Goal: Task Accomplishment & Management: Use online tool/utility

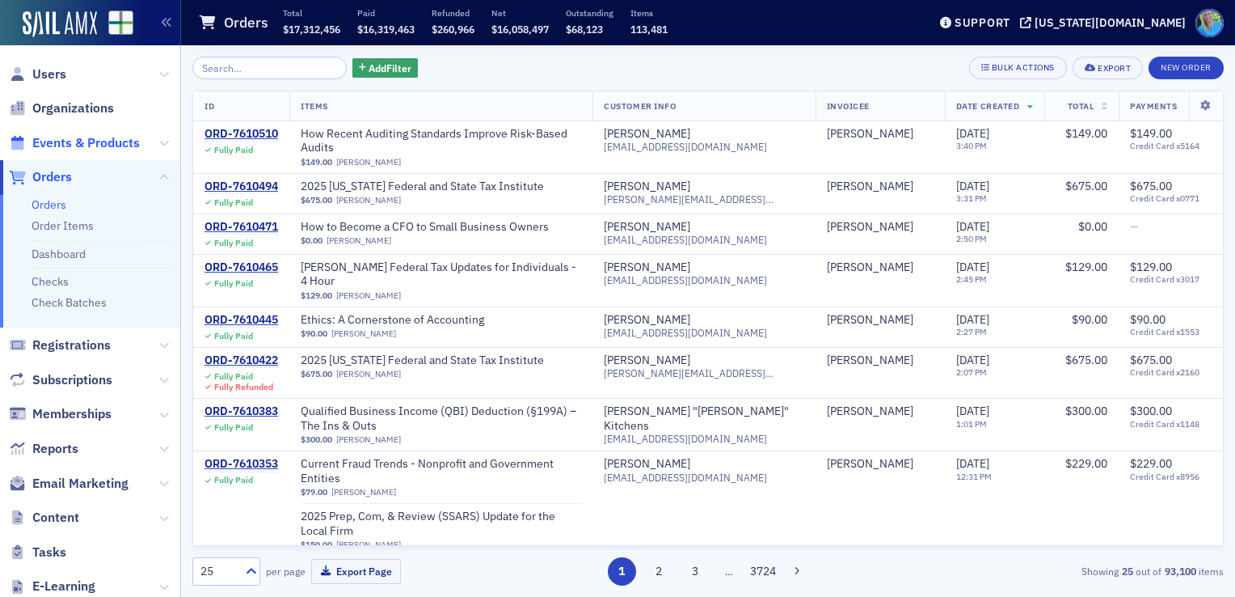
click at [65, 143] on span "Events & Products" at bounding box center [86, 143] width 108 height 18
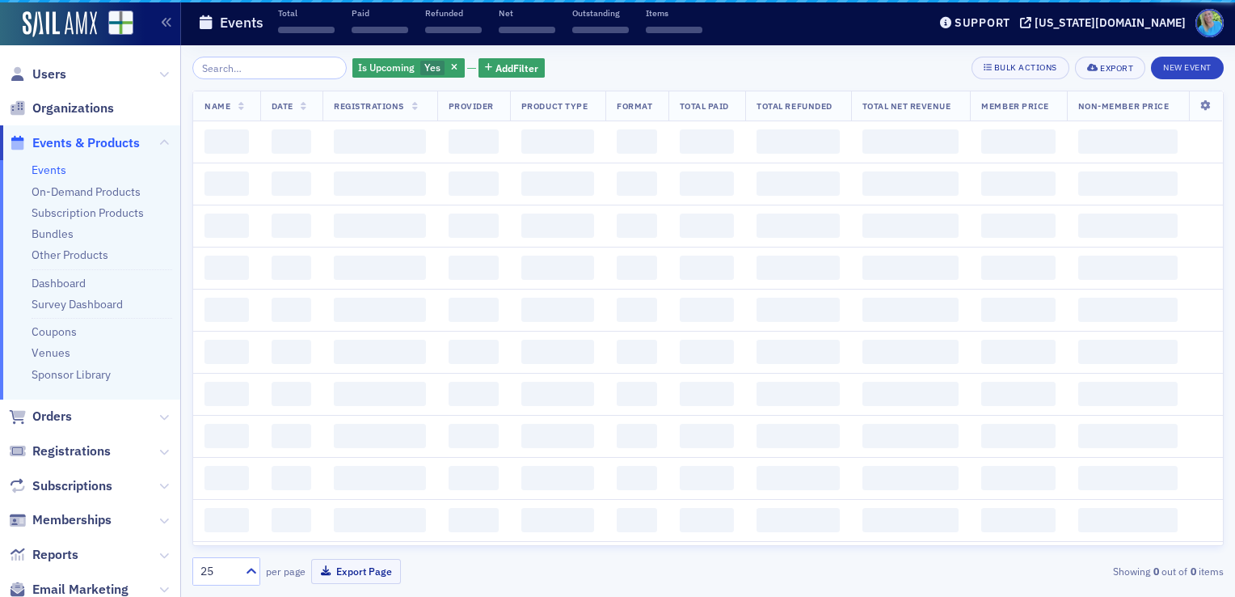
click at [233, 69] on input "search" at bounding box center [269, 68] width 154 height 23
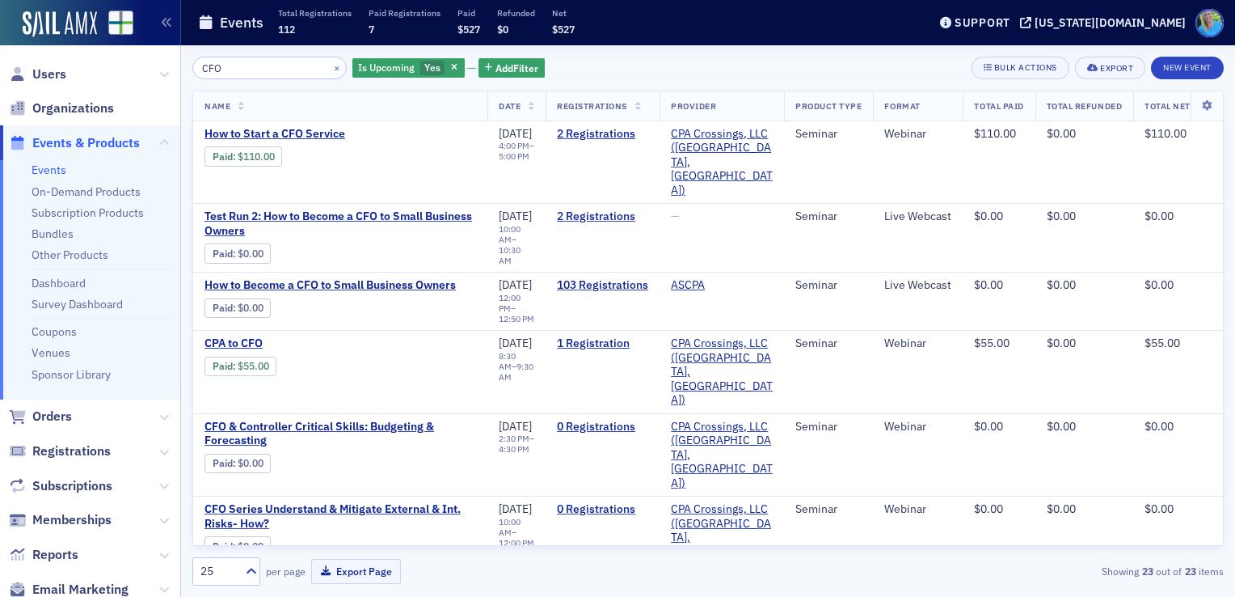
type input "CFO"
click at [330, 63] on button "×" at bounding box center [337, 67] width 15 height 15
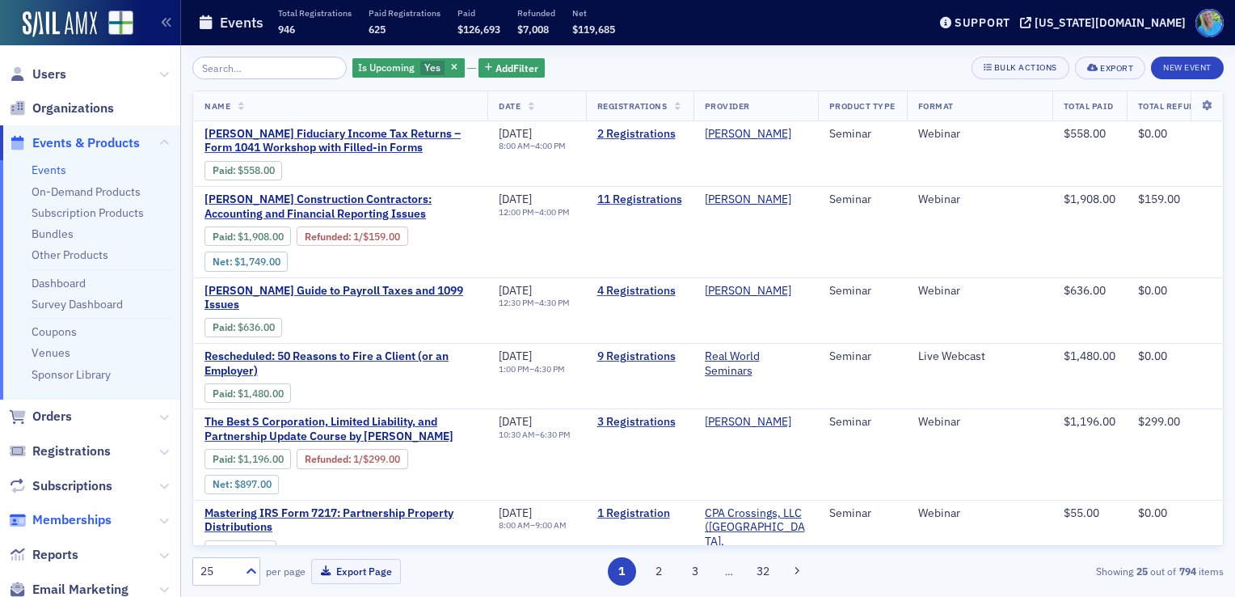
scroll to position [81, 0]
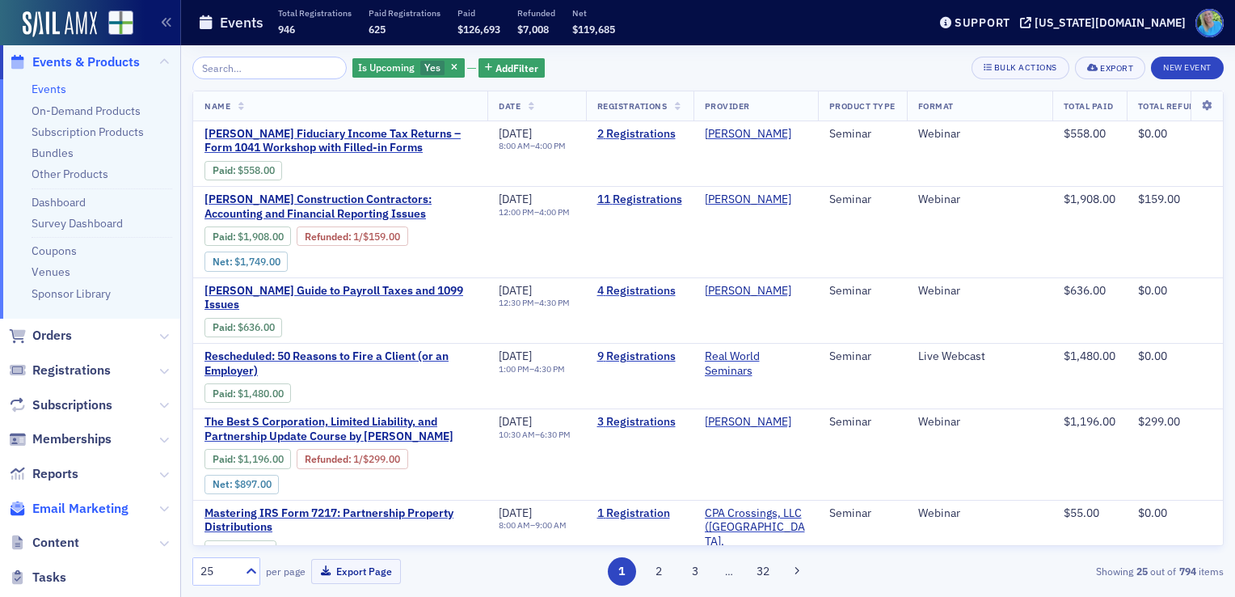
click at [99, 504] on span "Email Marketing" at bounding box center [80, 509] width 96 height 18
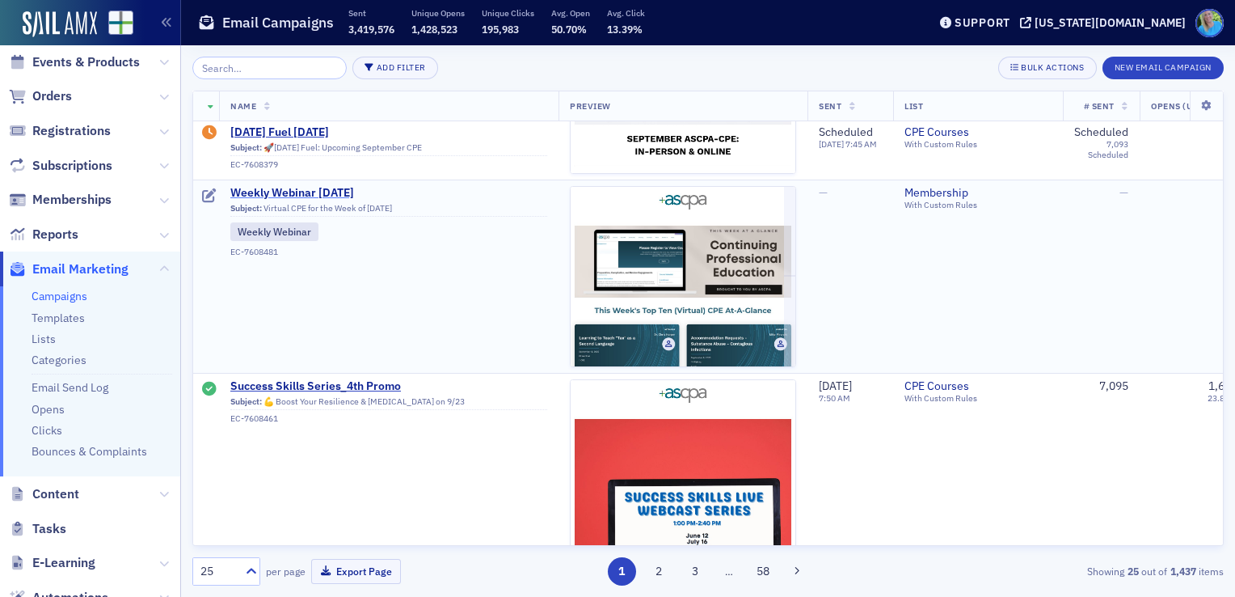
scroll to position [728, 0]
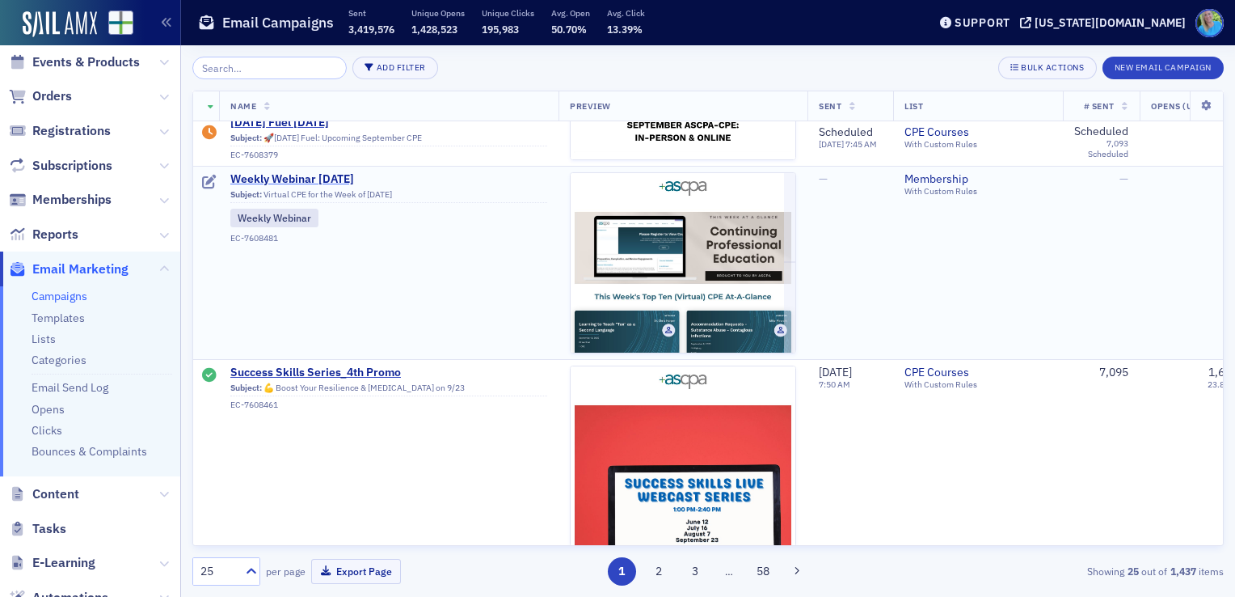
click at [333, 176] on span "Weekly Webinar 9.8.25" at bounding box center [388, 179] width 317 height 15
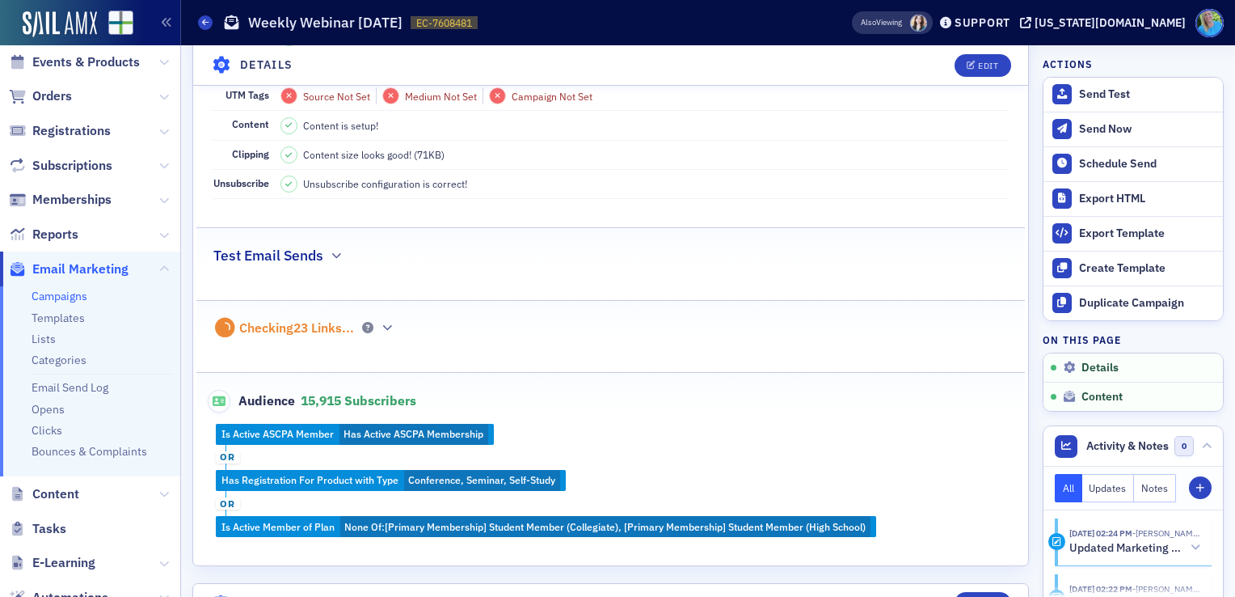
scroll to position [243, 0]
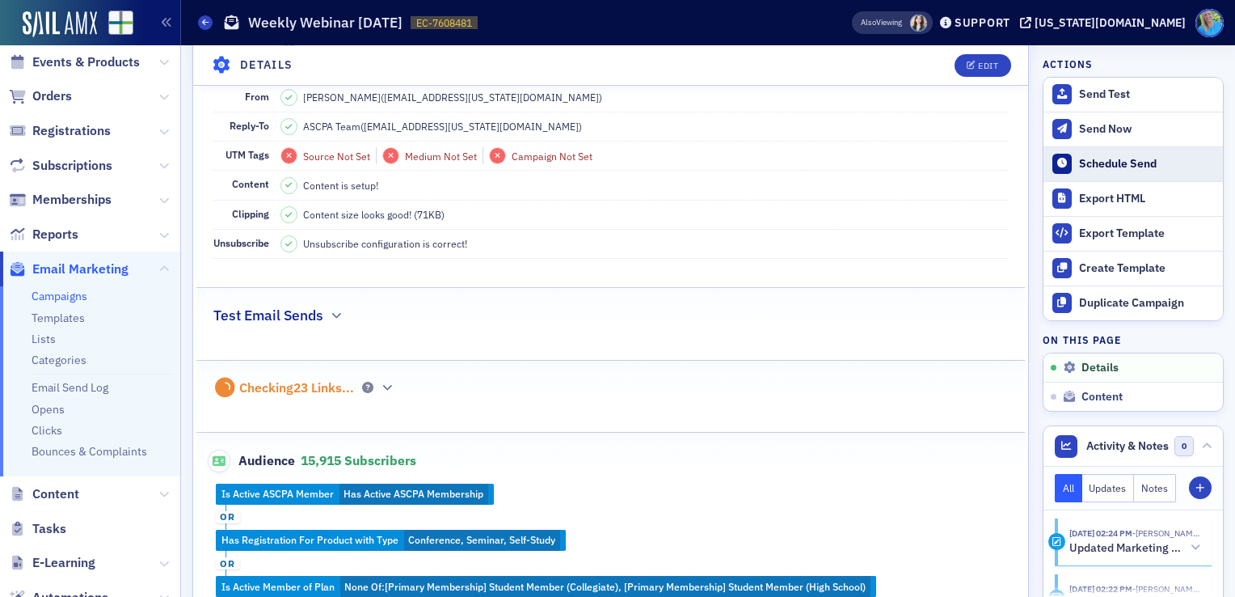
click at [1099, 158] on div "Schedule Send" at bounding box center [1147, 164] width 136 height 15
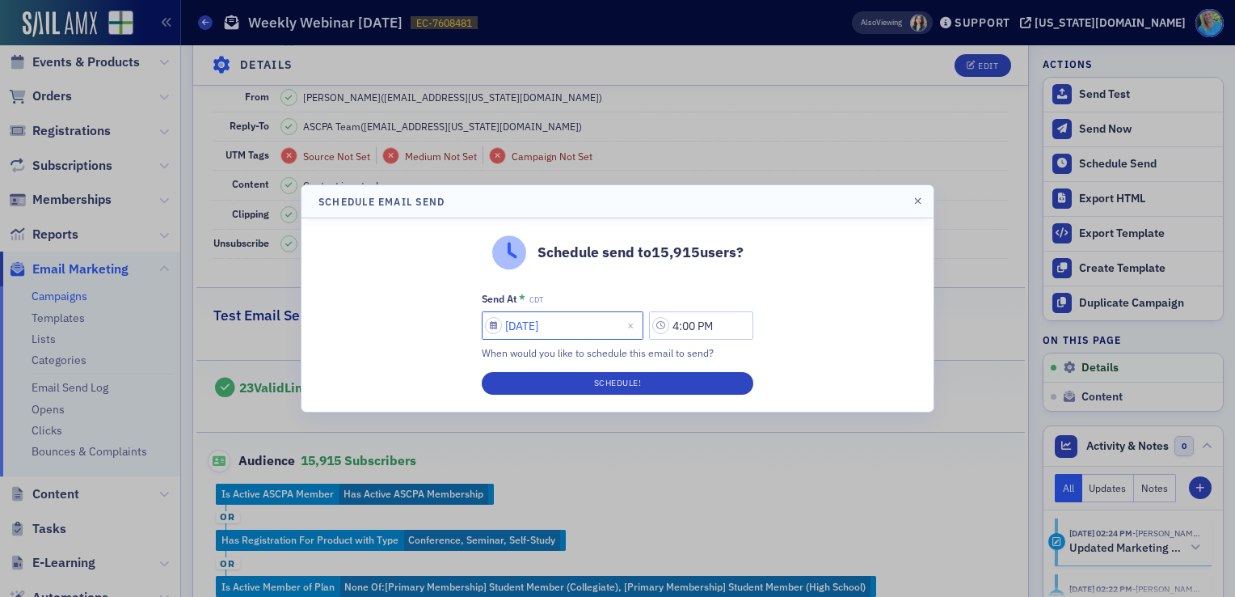
click at [597, 317] on input "09/04/2025" at bounding box center [563, 325] width 162 height 28
select select "8"
select select "2025"
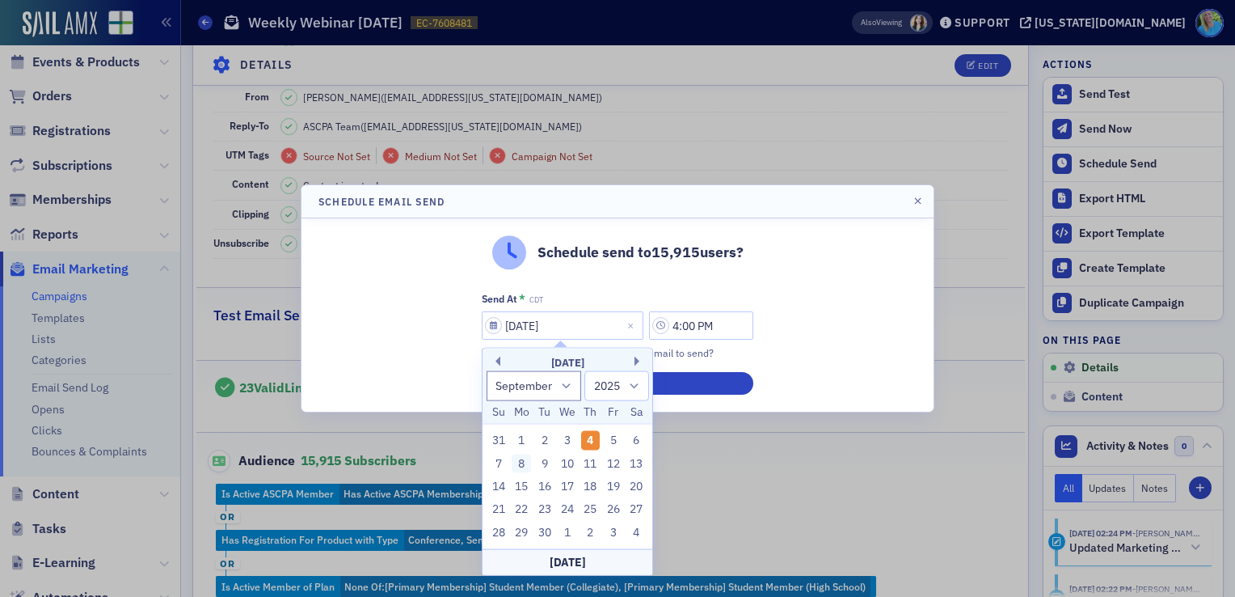
click at [530, 468] on div "8" at bounding box center [521, 463] width 19 height 19
type input "09/08/2025"
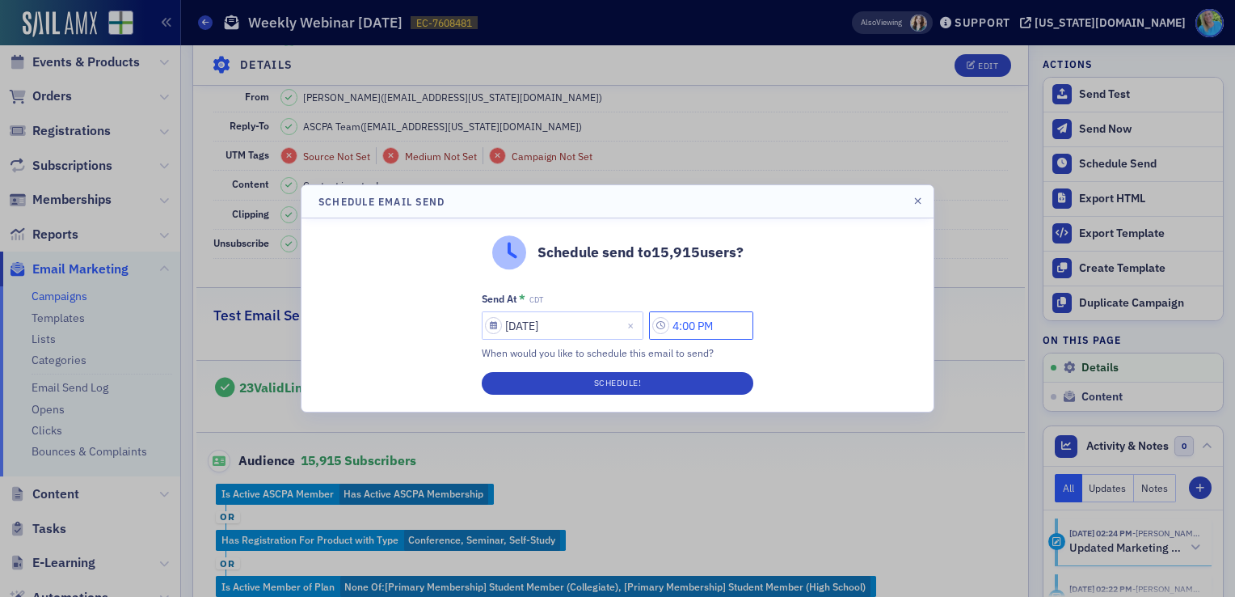
click at [681, 329] on input "4:00 PM" at bounding box center [701, 325] width 104 height 28
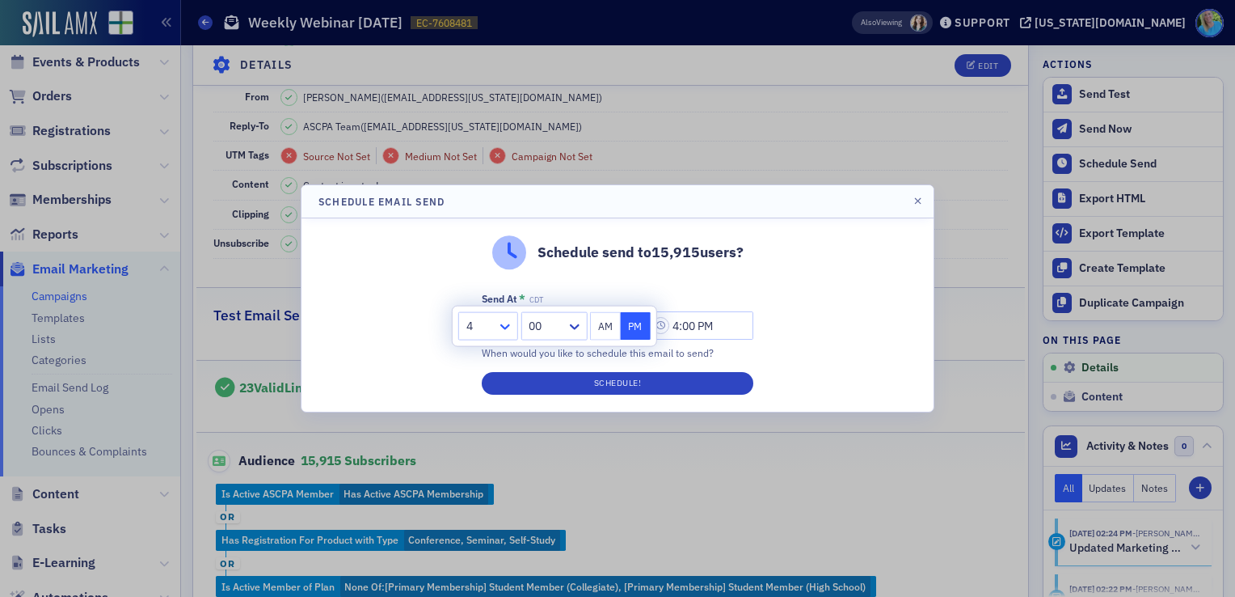
click at [498, 323] on icon at bounding box center [505, 327] width 16 height 16
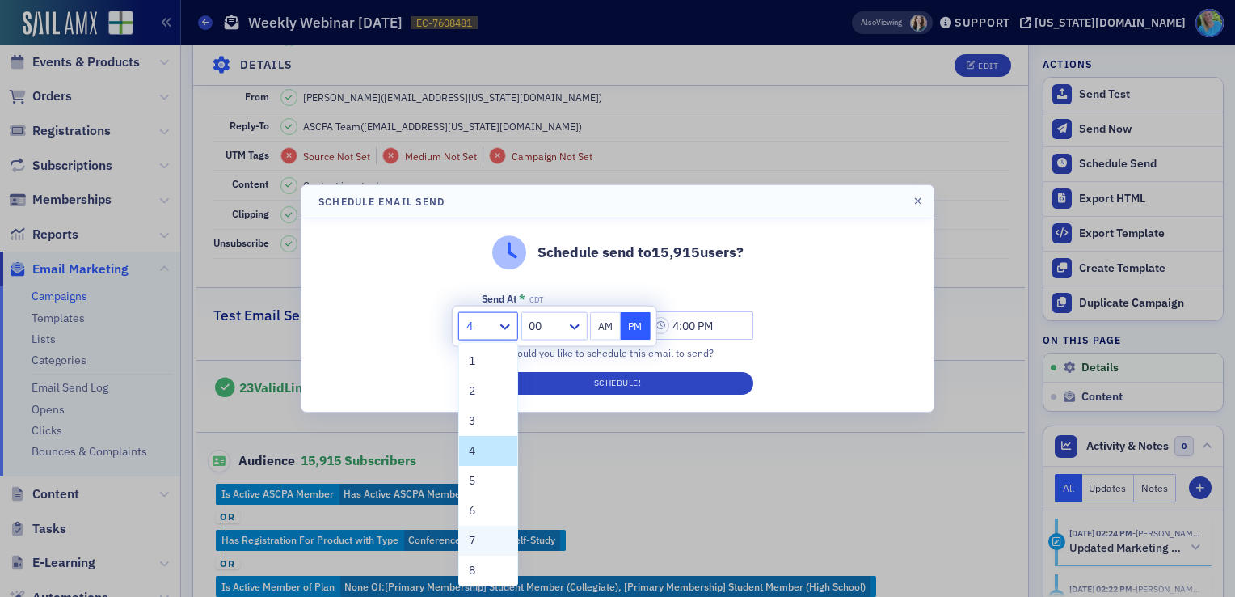
click at [472, 537] on span "7" at bounding box center [472, 540] width 6 height 17
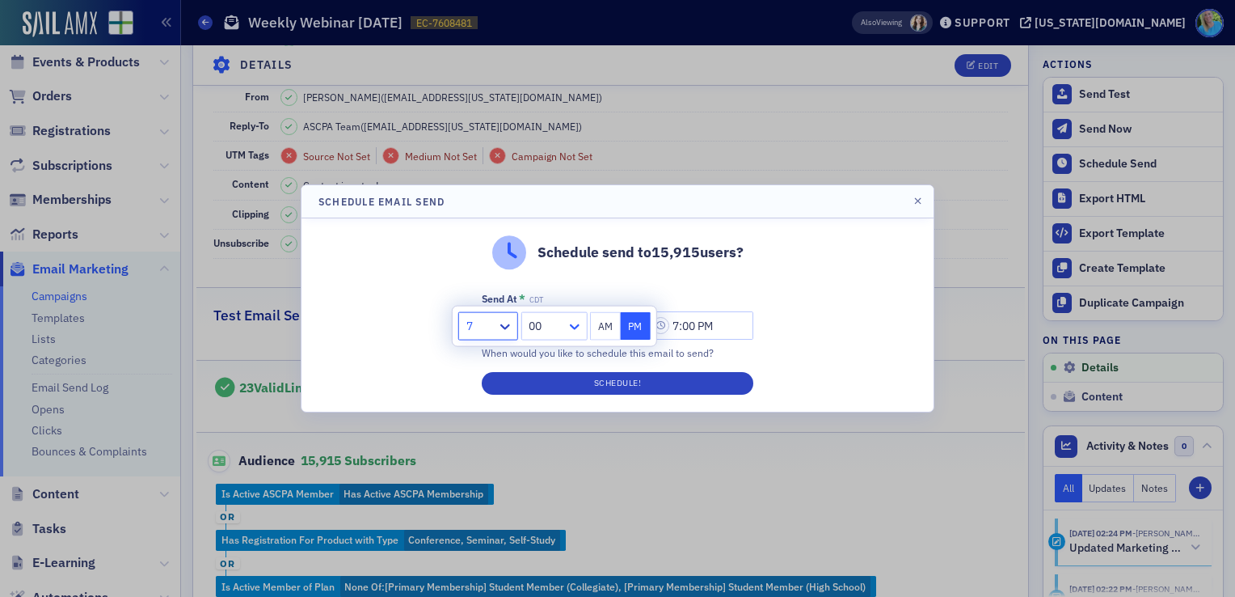
click at [569, 328] on icon at bounding box center [574, 327] width 16 height 16
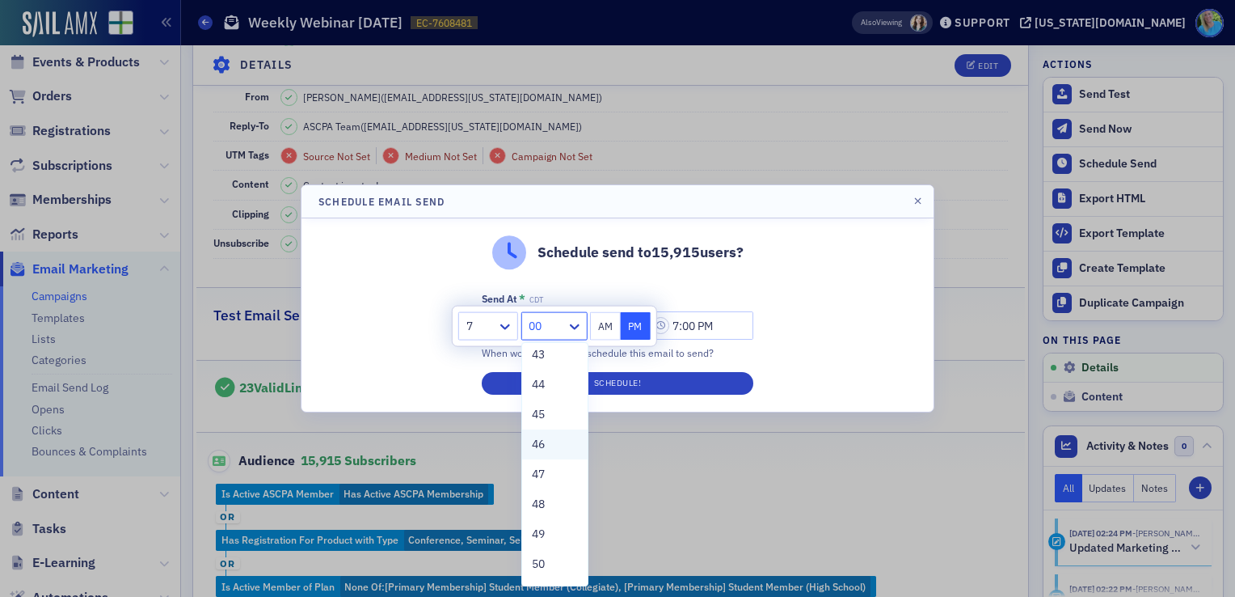
scroll to position [1293, 0]
click at [550, 418] on div "45" at bounding box center [555, 413] width 46 height 17
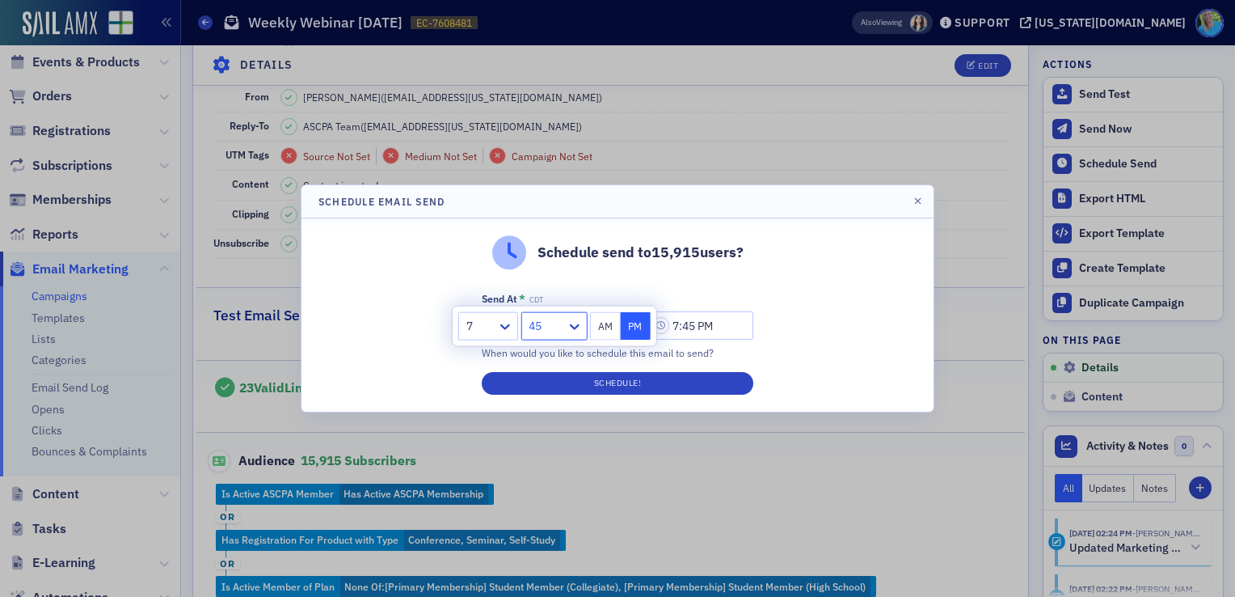
click at [597, 328] on button "AM" at bounding box center [605, 326] width 31 height 28
type input "7:45 AM"
click at [605, 369] on div "Send At * CDT 09/08/2025 7:45 AM When would you like to schedule this email to …" at bounding box center [618, 343] width 272 height 103
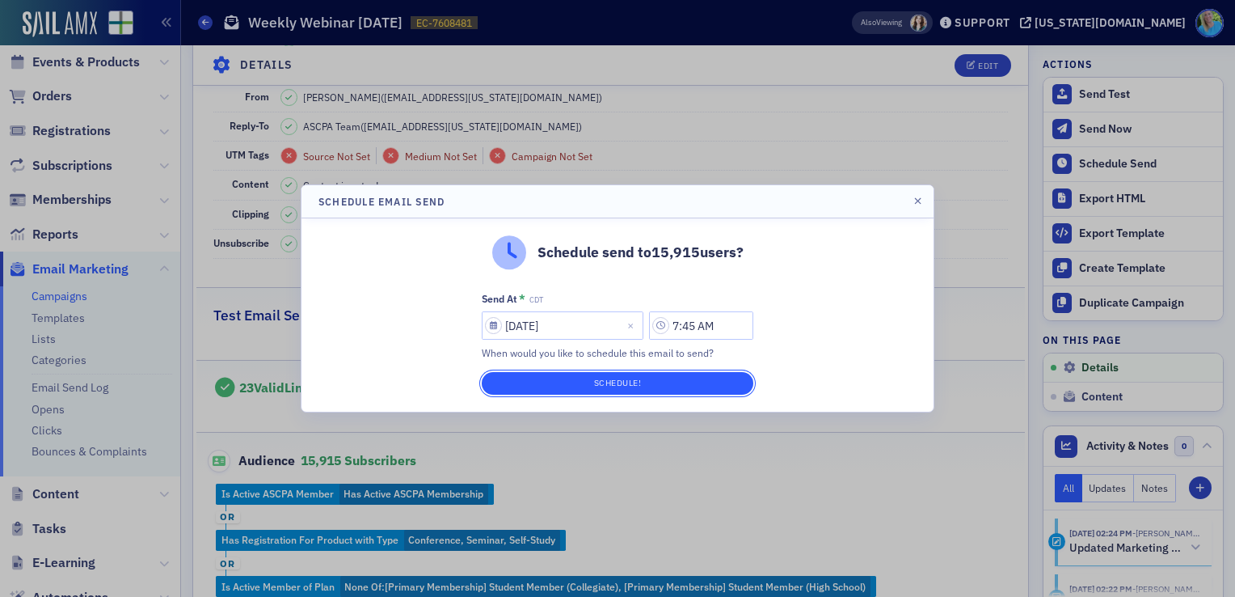
click at [609, 380] on button "Schedule!" at bounding box center [618, 383] width 272 height 23
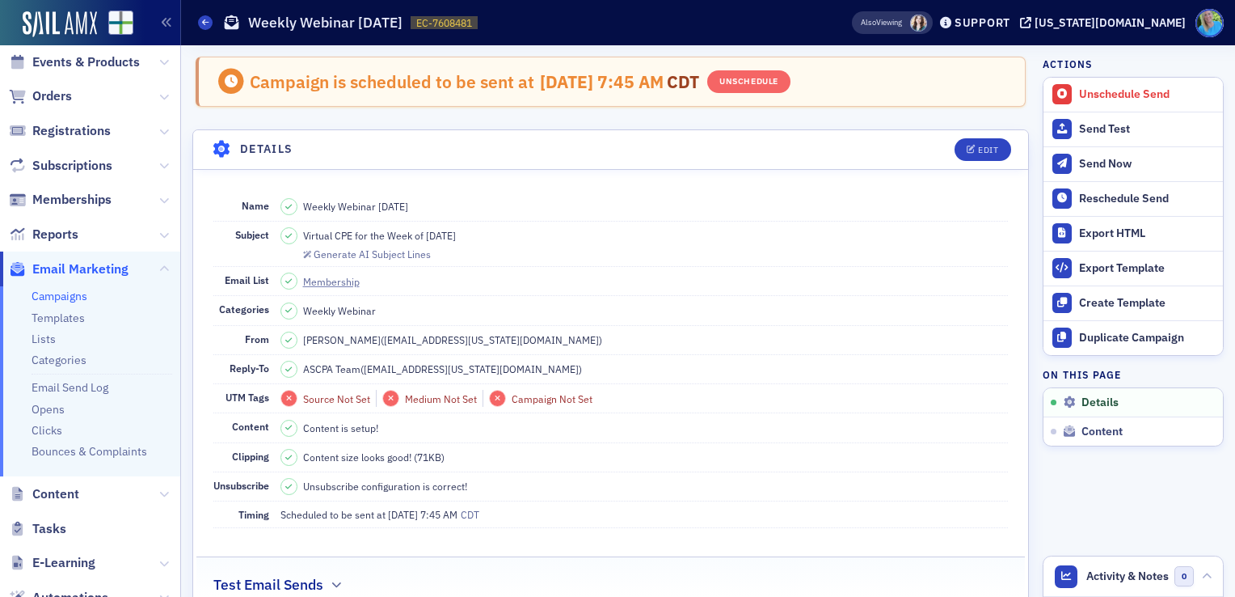
scroll to position [0, 0]
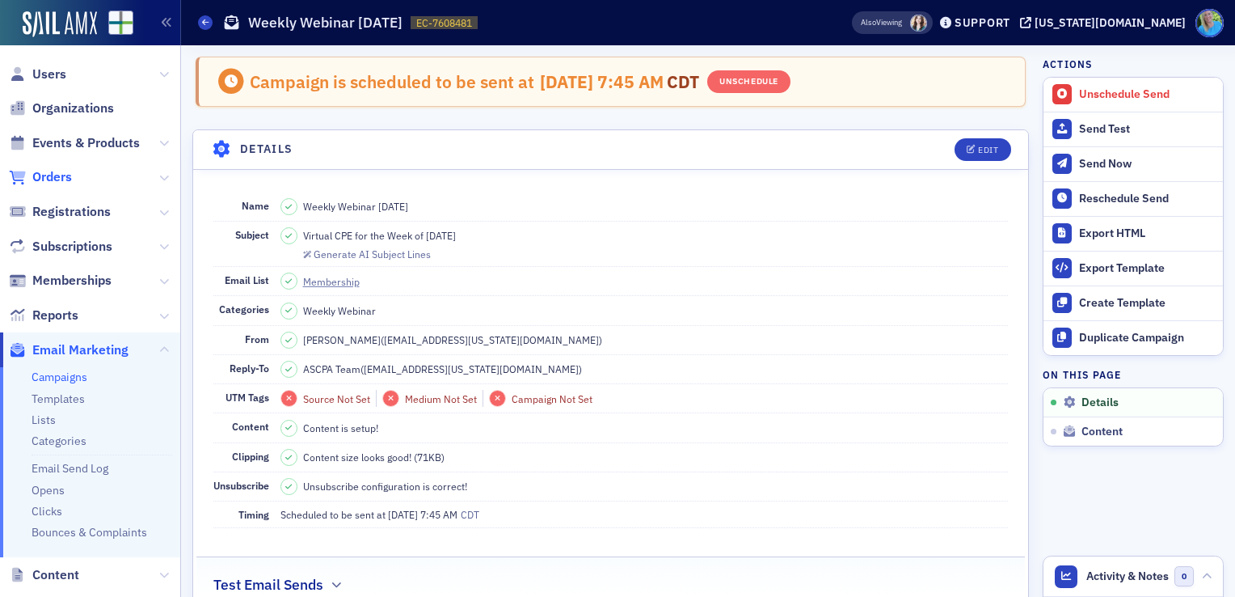
click at [51, 178] on span "Orders" at bounding box center [52, 177] width 40 height 18
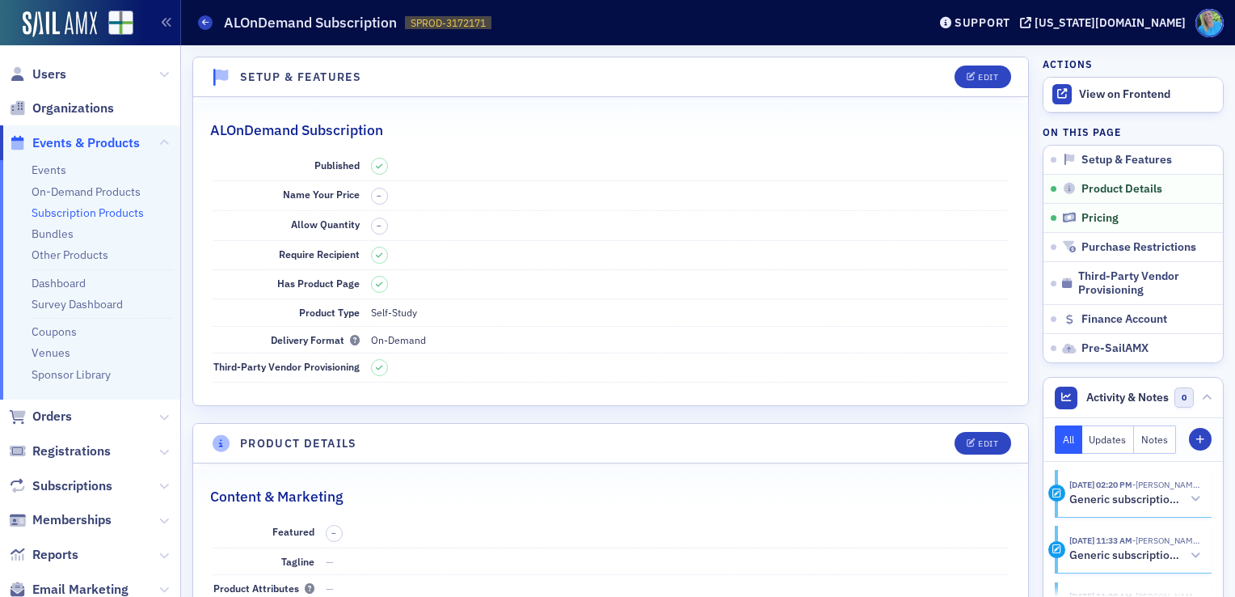
scroll to position [365, 0]
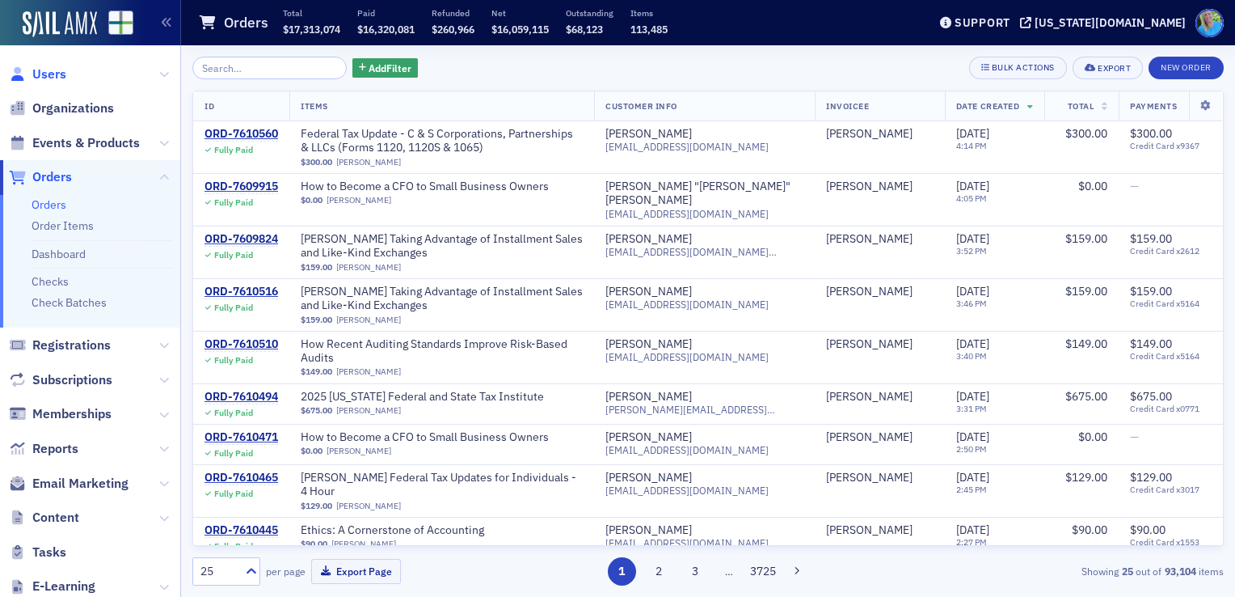
click at [53, 74] on span "Users" at bounding box center [49, 74] width 34 height 18
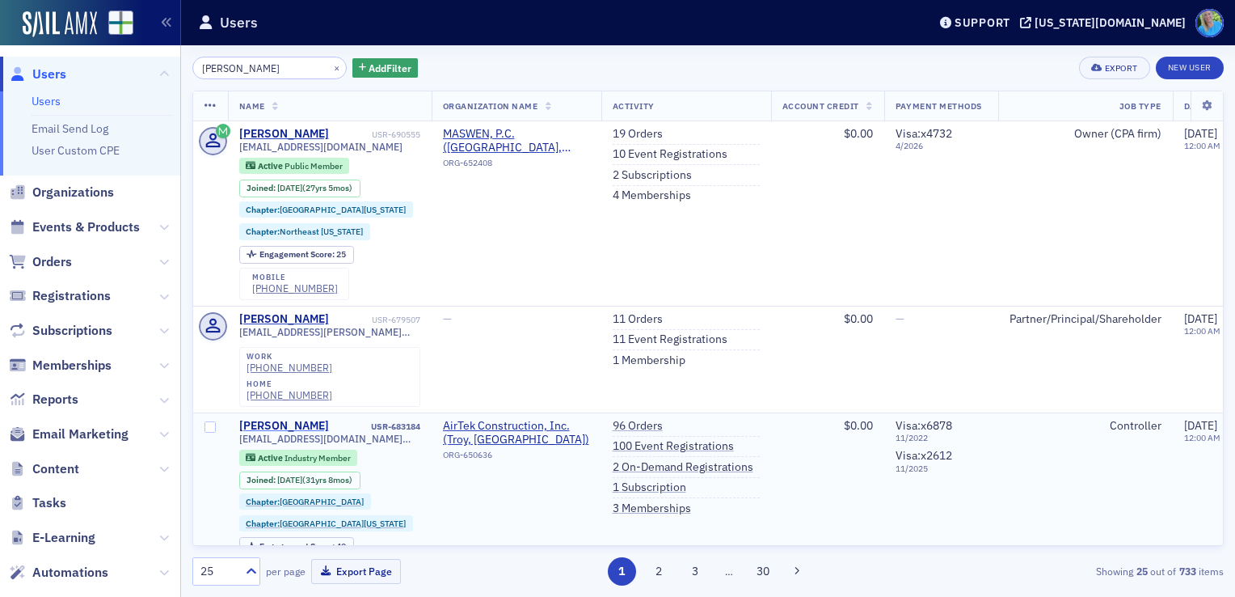
type input "mark smith"
click at [262, 419] on div "[PERSON_NAME]" at bounding box center [284, 426] width 90 height 15
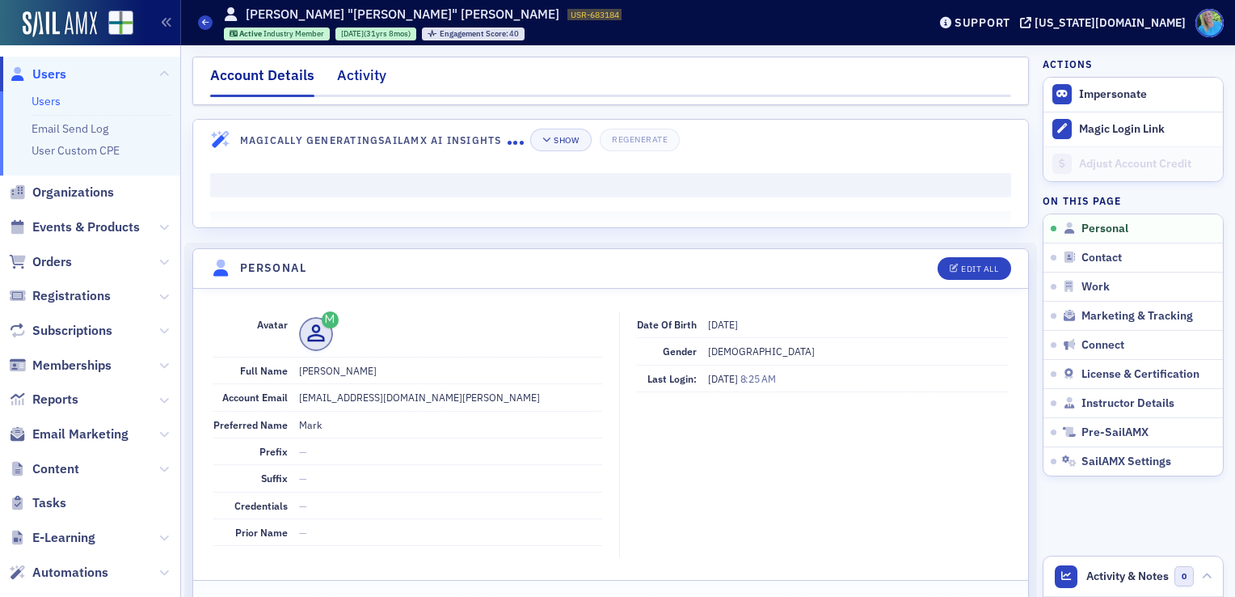
click at [352, 78] on div "Activity" at bounding box center [361, 80] width 49 height 30
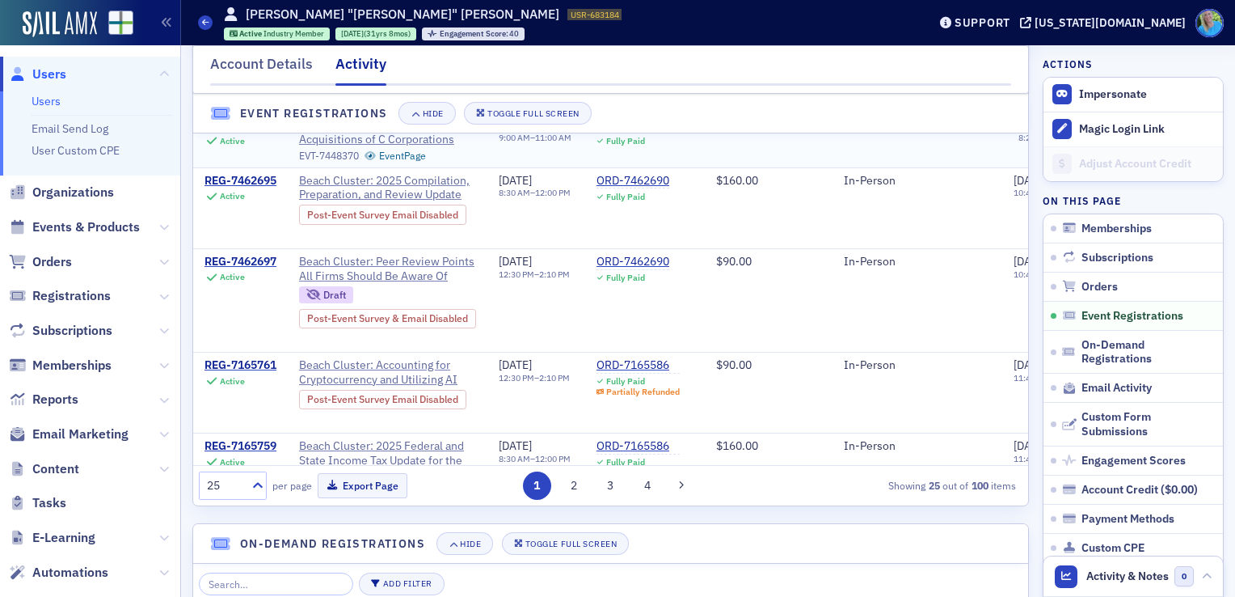
scroll to position [1132, 0]
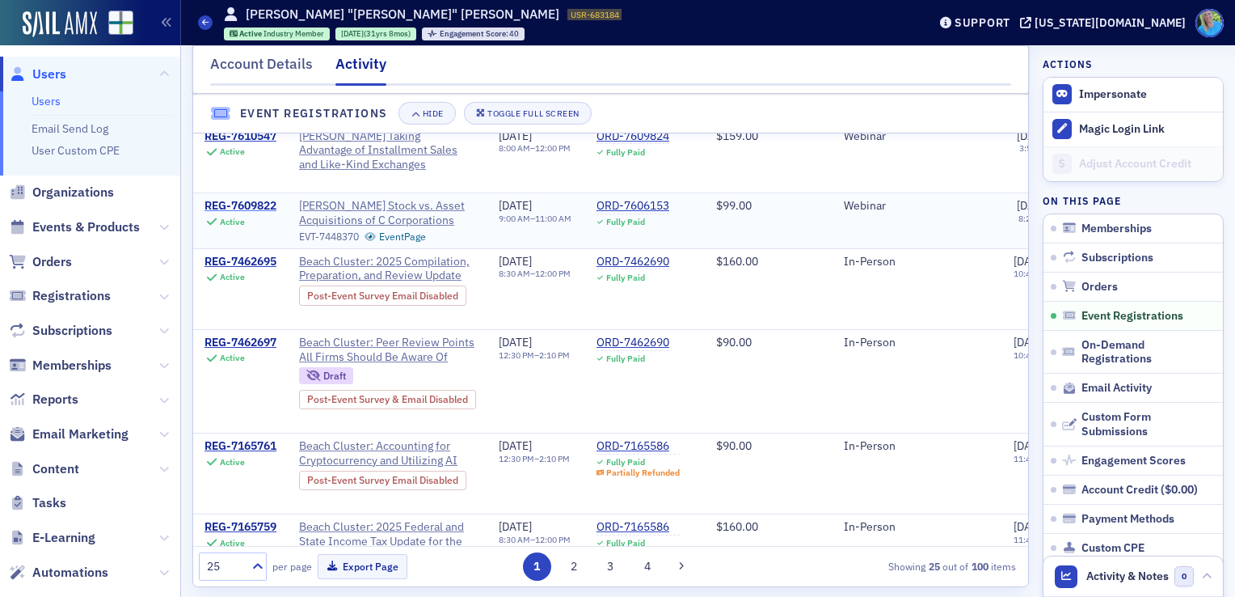
click at [246, 213] on div "REG-7609822" at bounding box center [241, 206] width 72 height 15
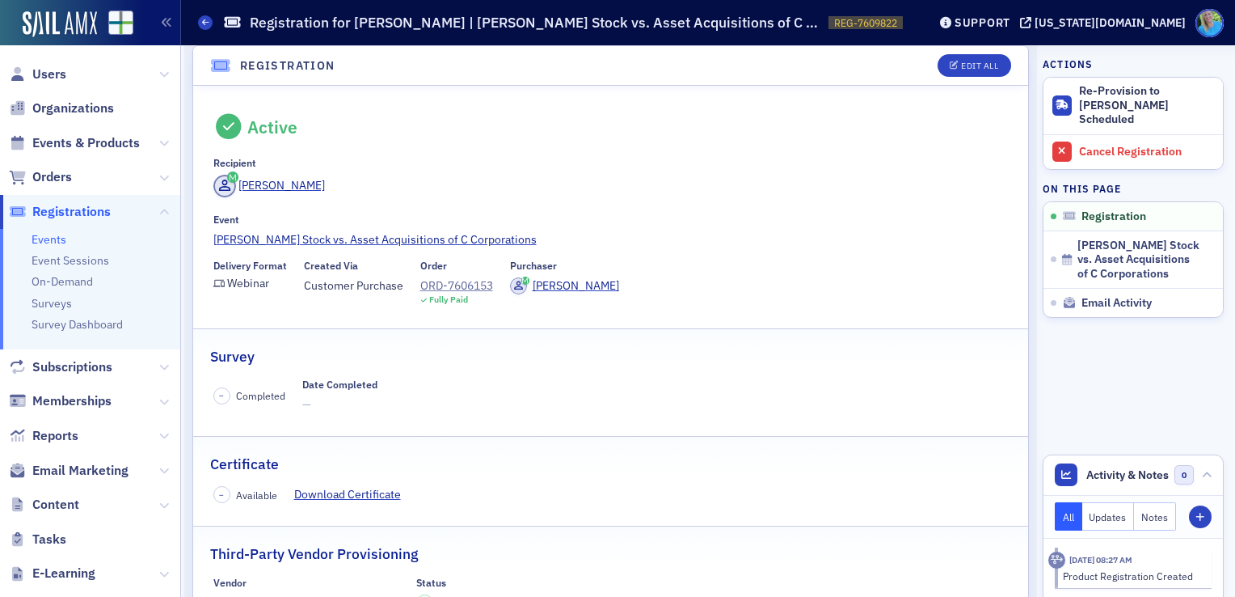
scroll to position [10, 0]
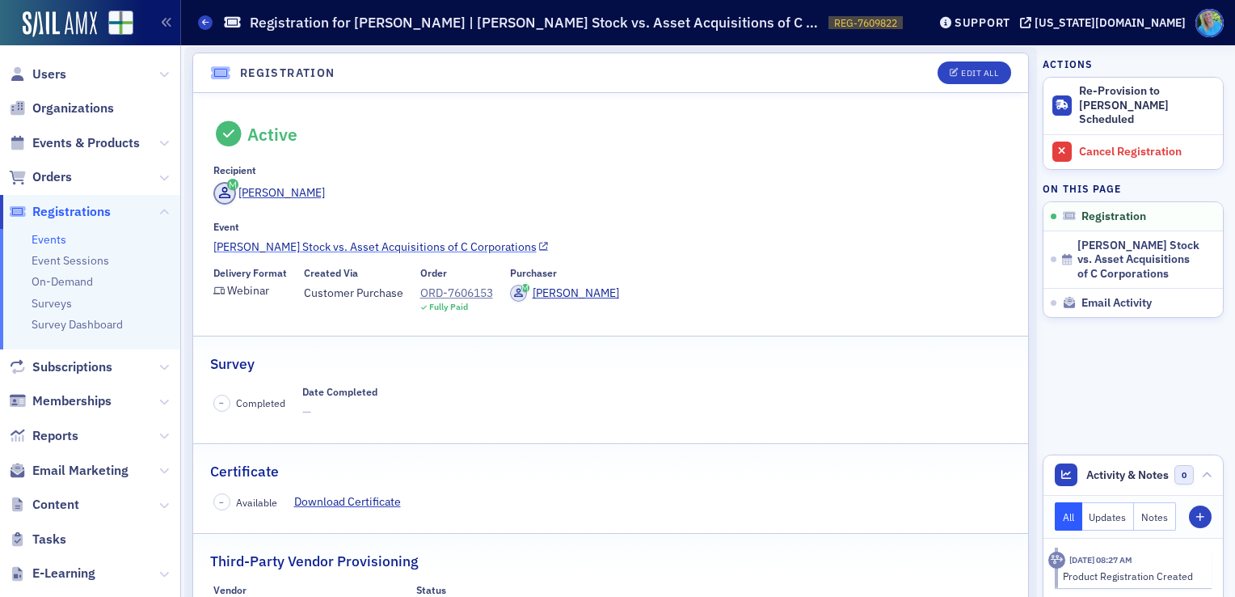
click at [416, 242] on link "Surgent's Stock vs. Asset Acquisitions of C Corporations" at bounding box center [610, 246] width 795 height 17
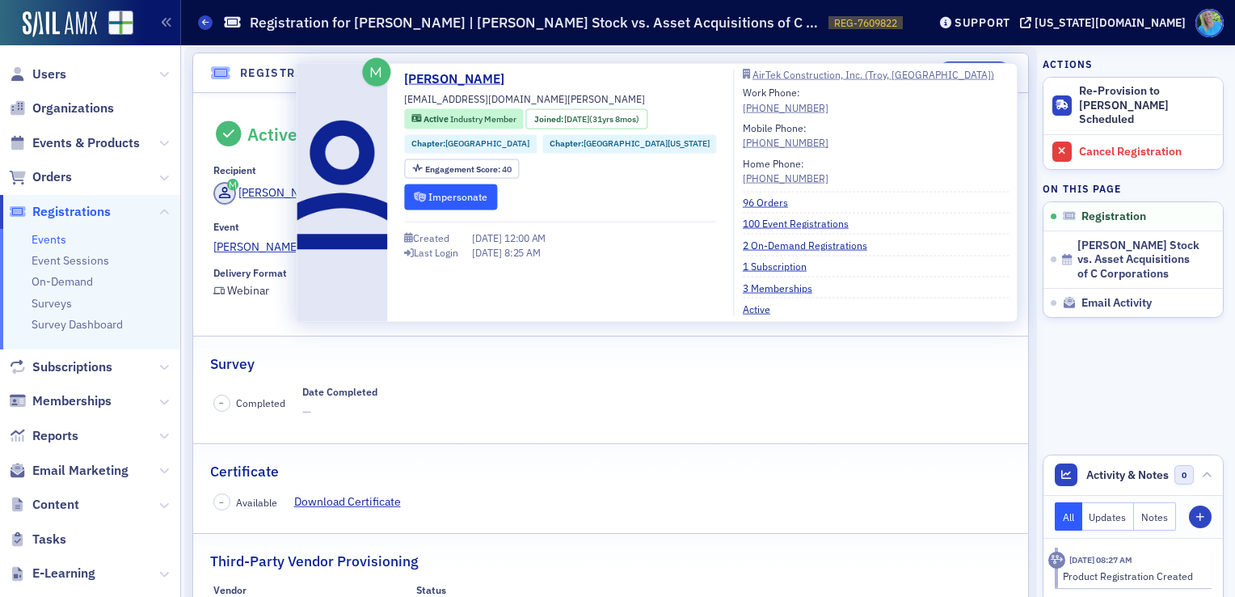
click at [425, 208] on button "Impersonate" at bounding box center [450, 196] width 93 height 25
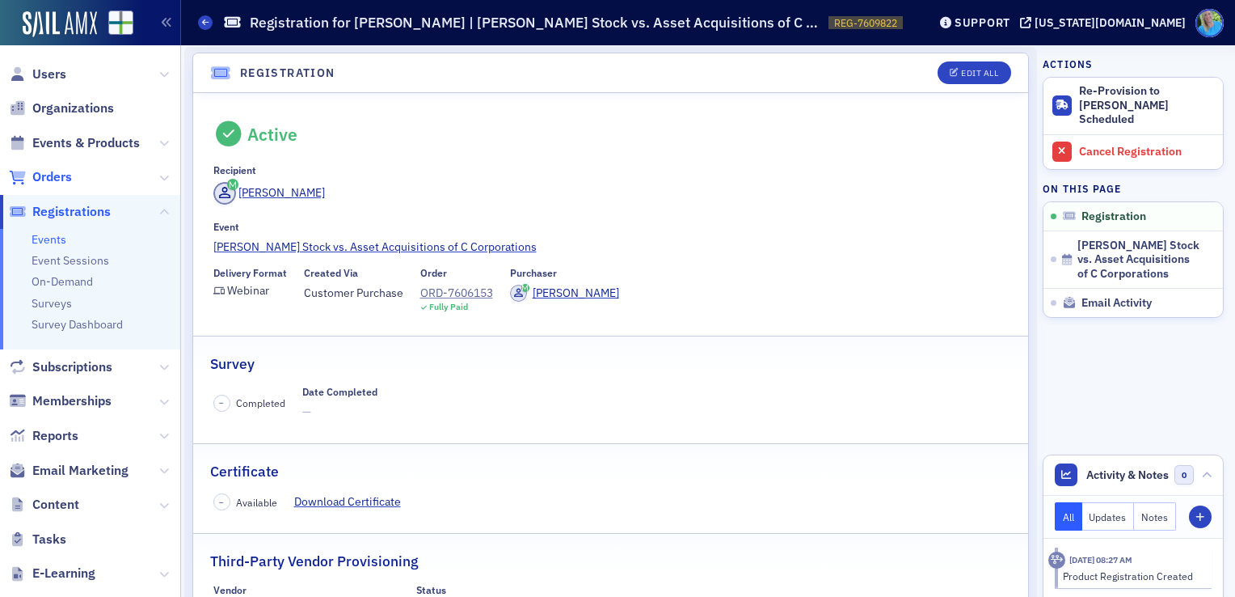
click at [50, 175] on span "Orders" at bounding box center [52, 177] width 40 height 18
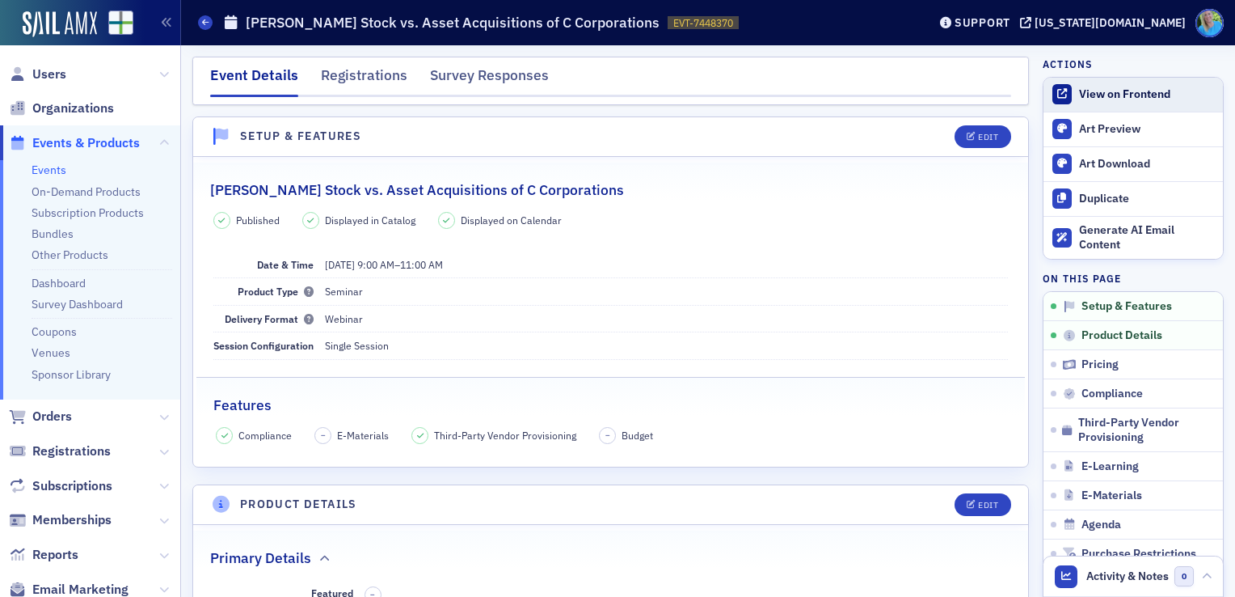
click at [1110, 99] on div "View on Frontend" at bounding box center [1147, 94] width 136 height 15
